Goal: Information Seeking & Learning: Check status

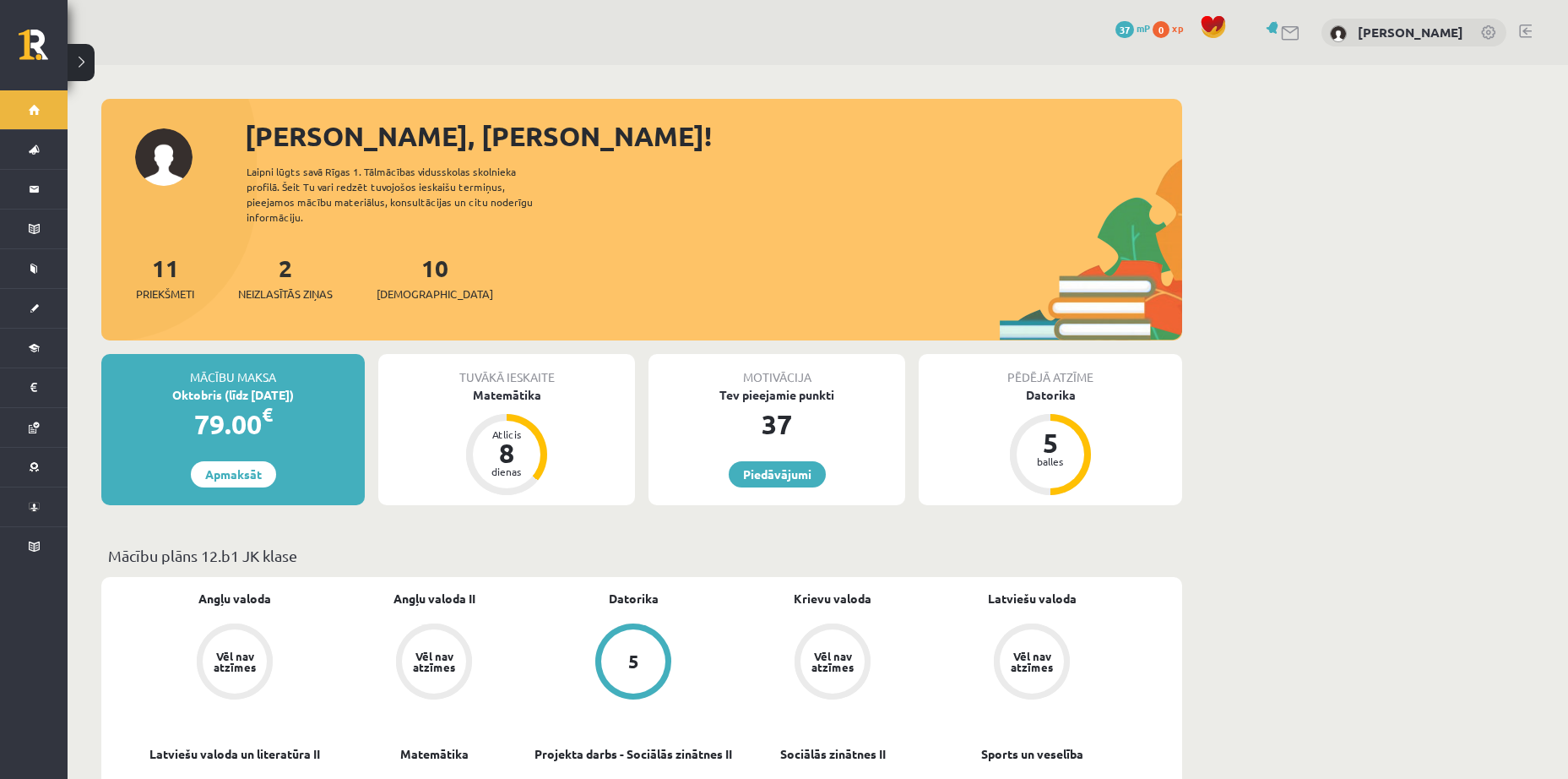
click at [1290, 36] on link at bounding box center [1291, 33] width 20 height 14
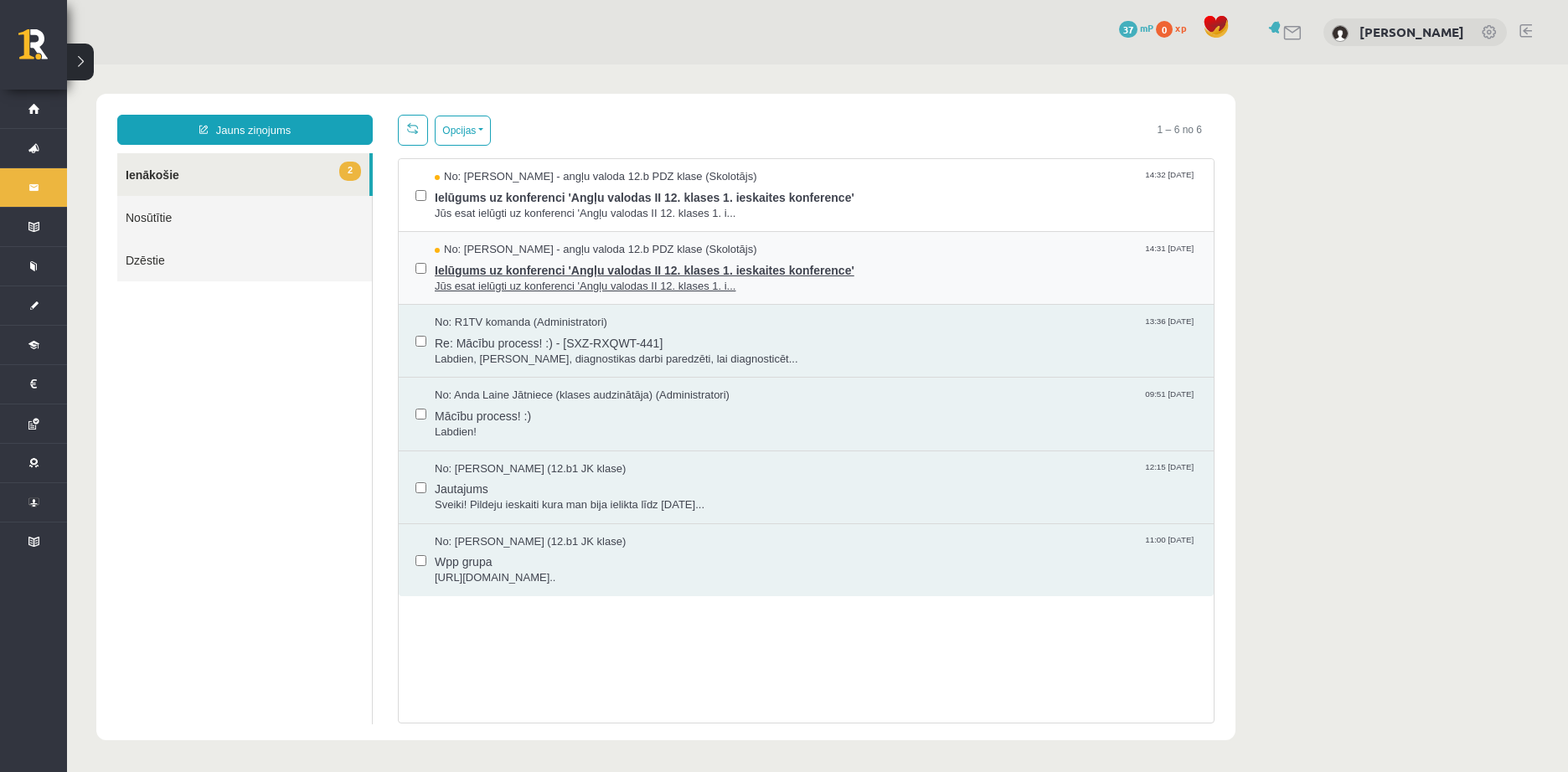
click at [607, 276] on span "Ielūgums uz konferenci 'Angļu valodas II 12. klases 1. ieskaites konference'" at bounding box center [815, 268] width 762 height 21
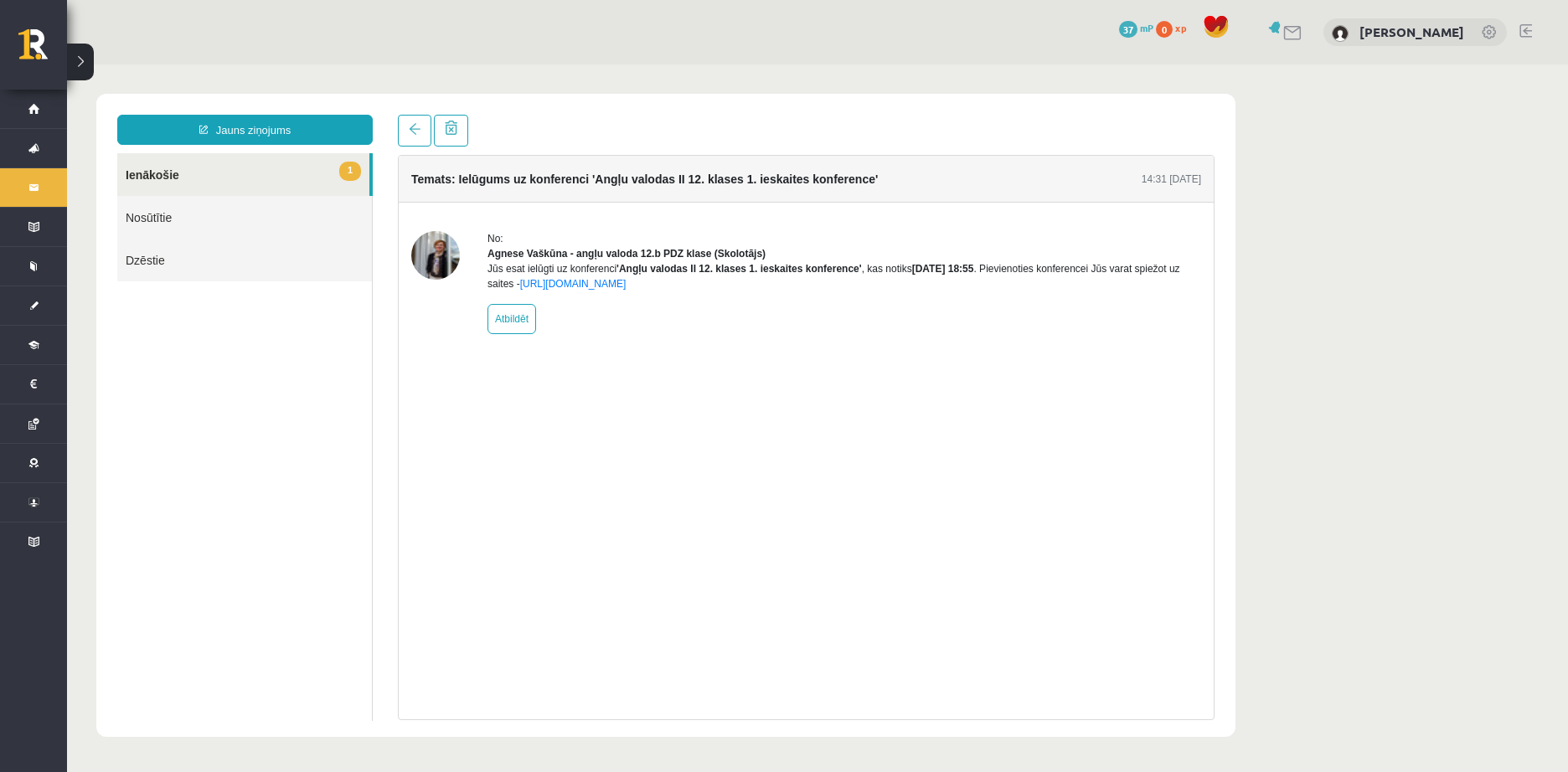
click at [262, 171] on link "1 Ienākošie" at bounding box center [243, 174] width 252 height 43
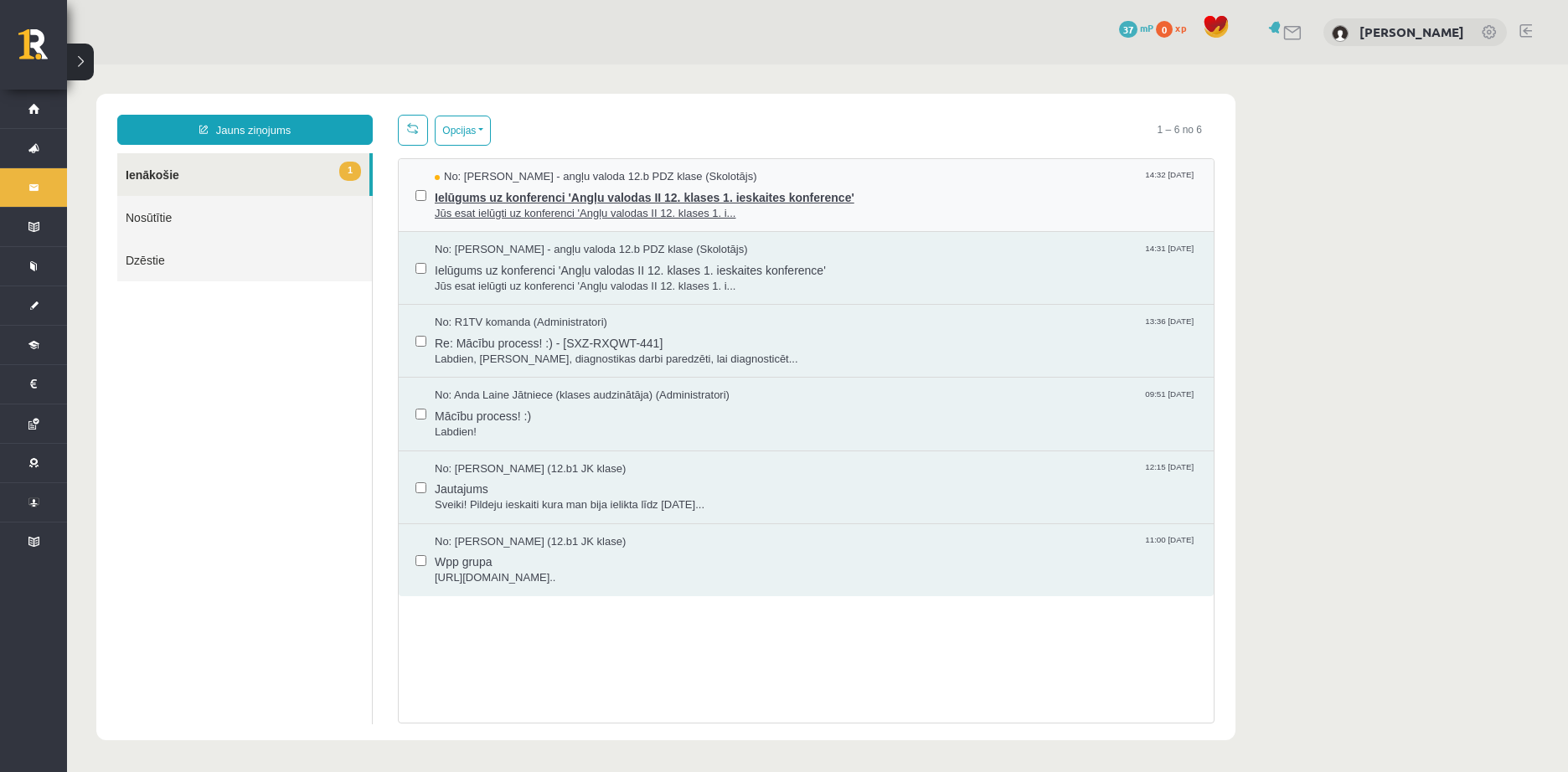
click at [518, 191] on span "Ielūgums uz konferenci 'Angļu valodas II 12. klases 1. ieskaites konference'" at bounding box center [815, 195] width 762 height 21
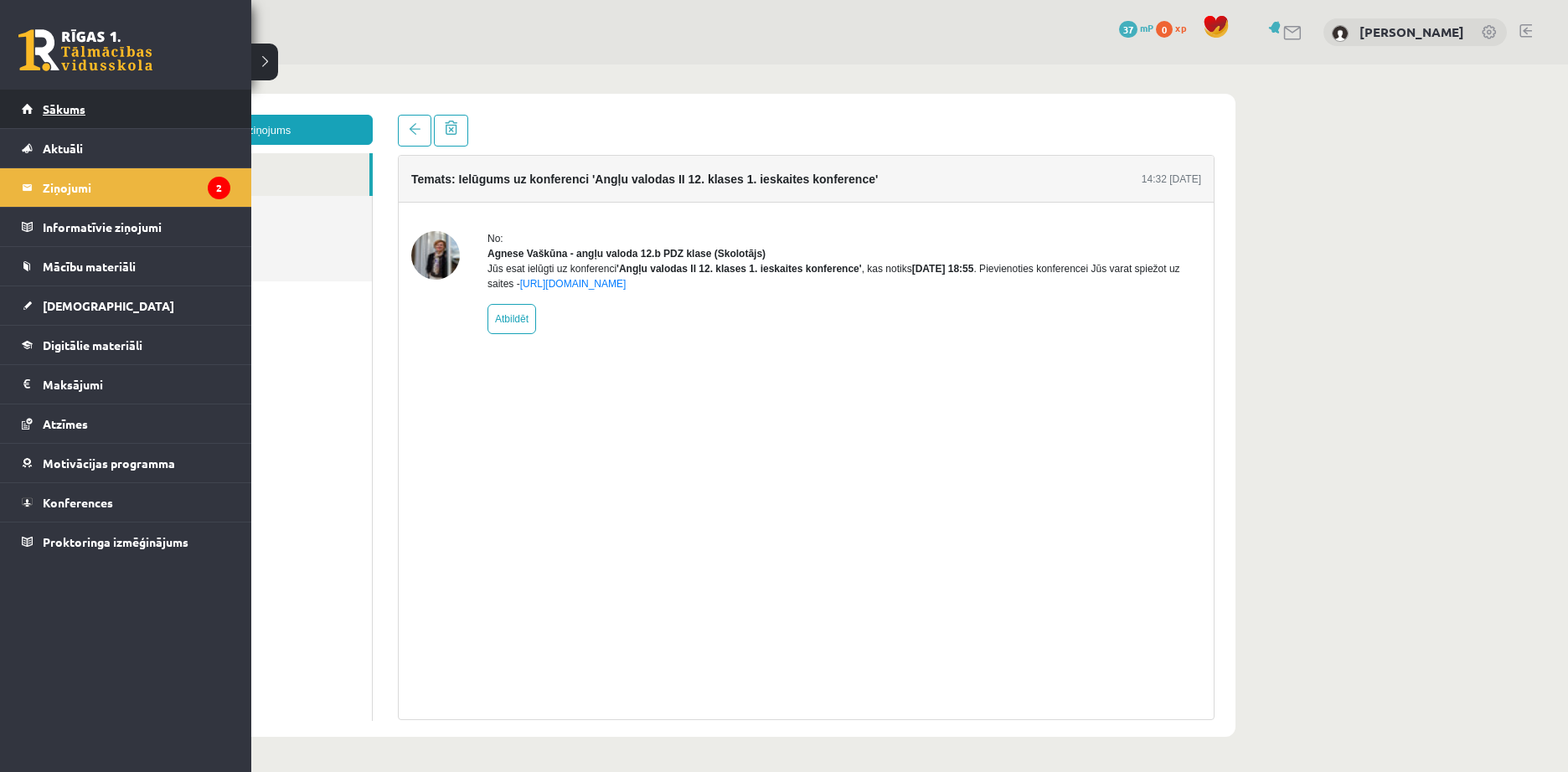
click at [39, 122] on link "Sākums" at bounding box center [126, 108] width 208 height 38
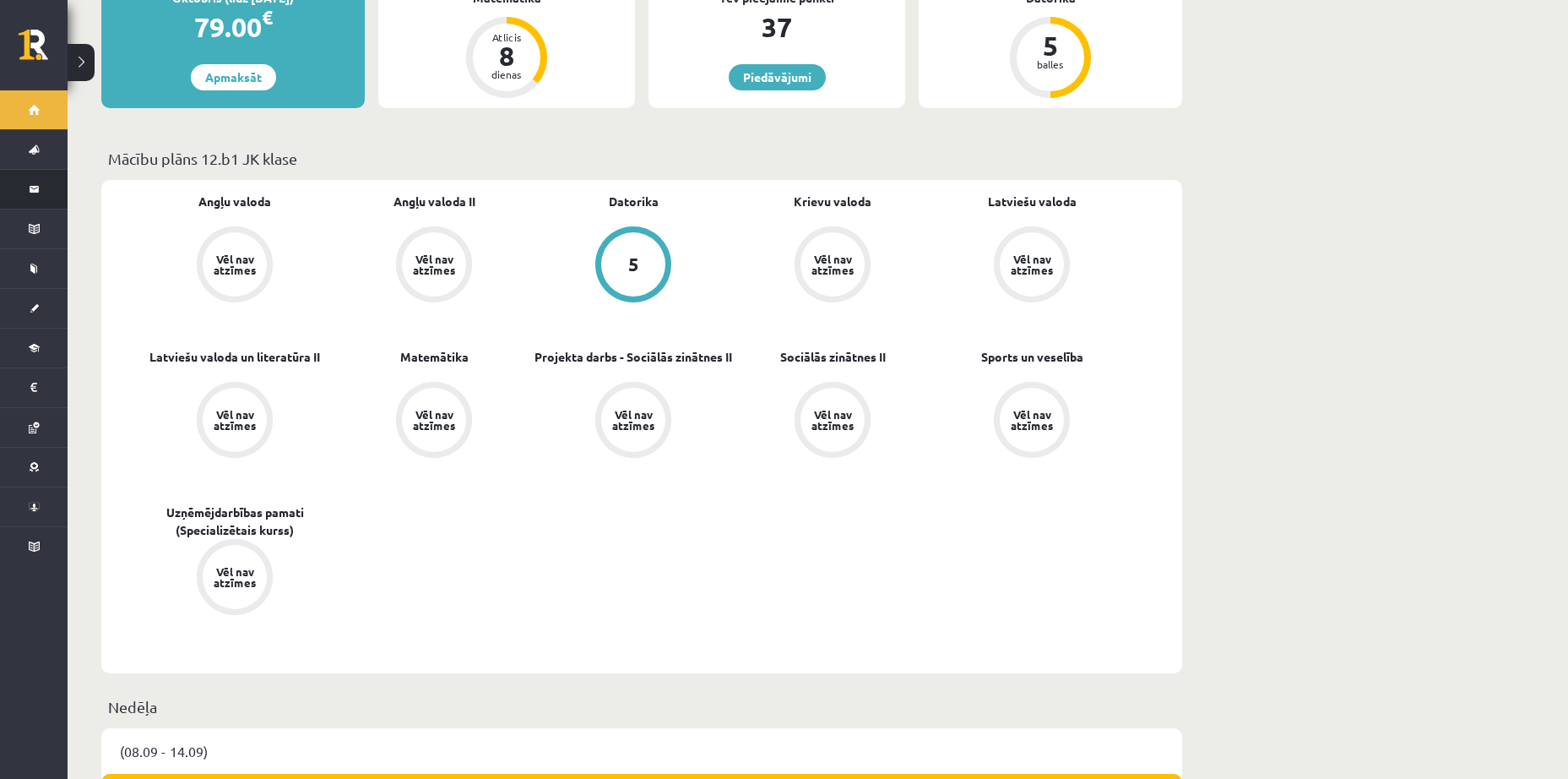
scroll to position [338, 0]
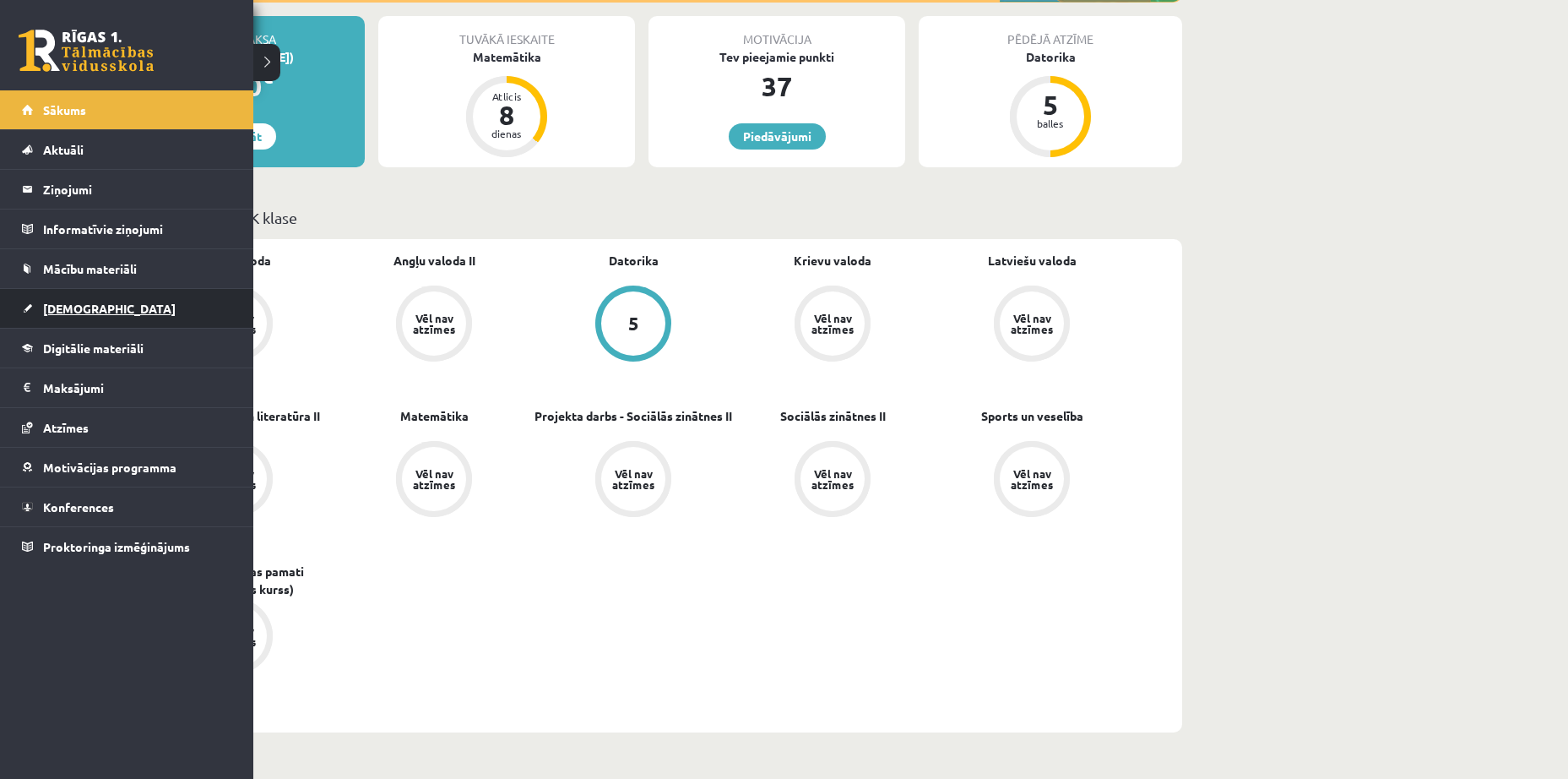
click at [130, 307] on link "[DEMOGRAPHIC_DATA]" at bounding box center [127, 308] width 210 height 39
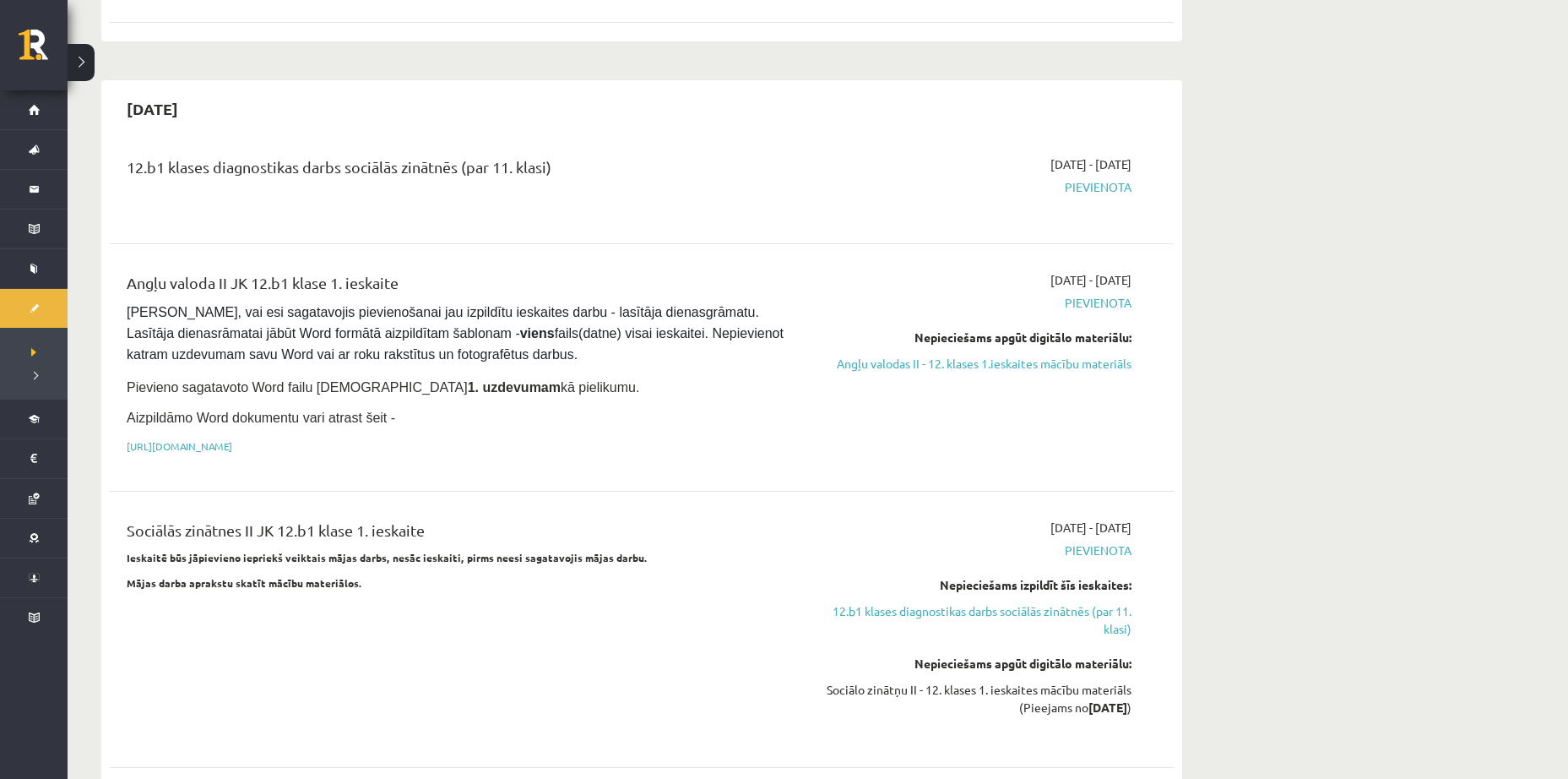
scroll to position [760, 0]
